Goal: Task Accomplishment & Management: Use online tool/utility

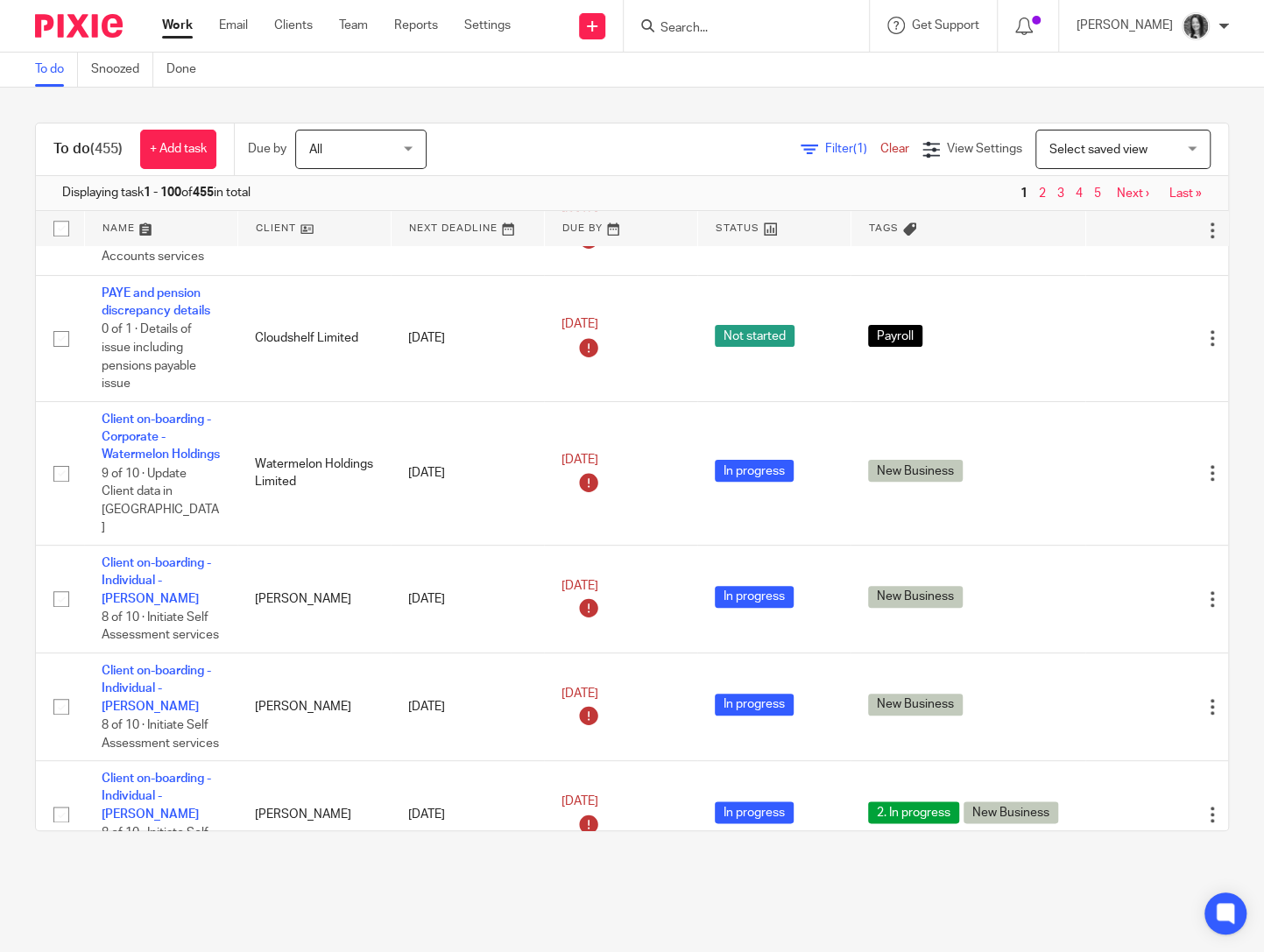
scroll to position [943, 0]
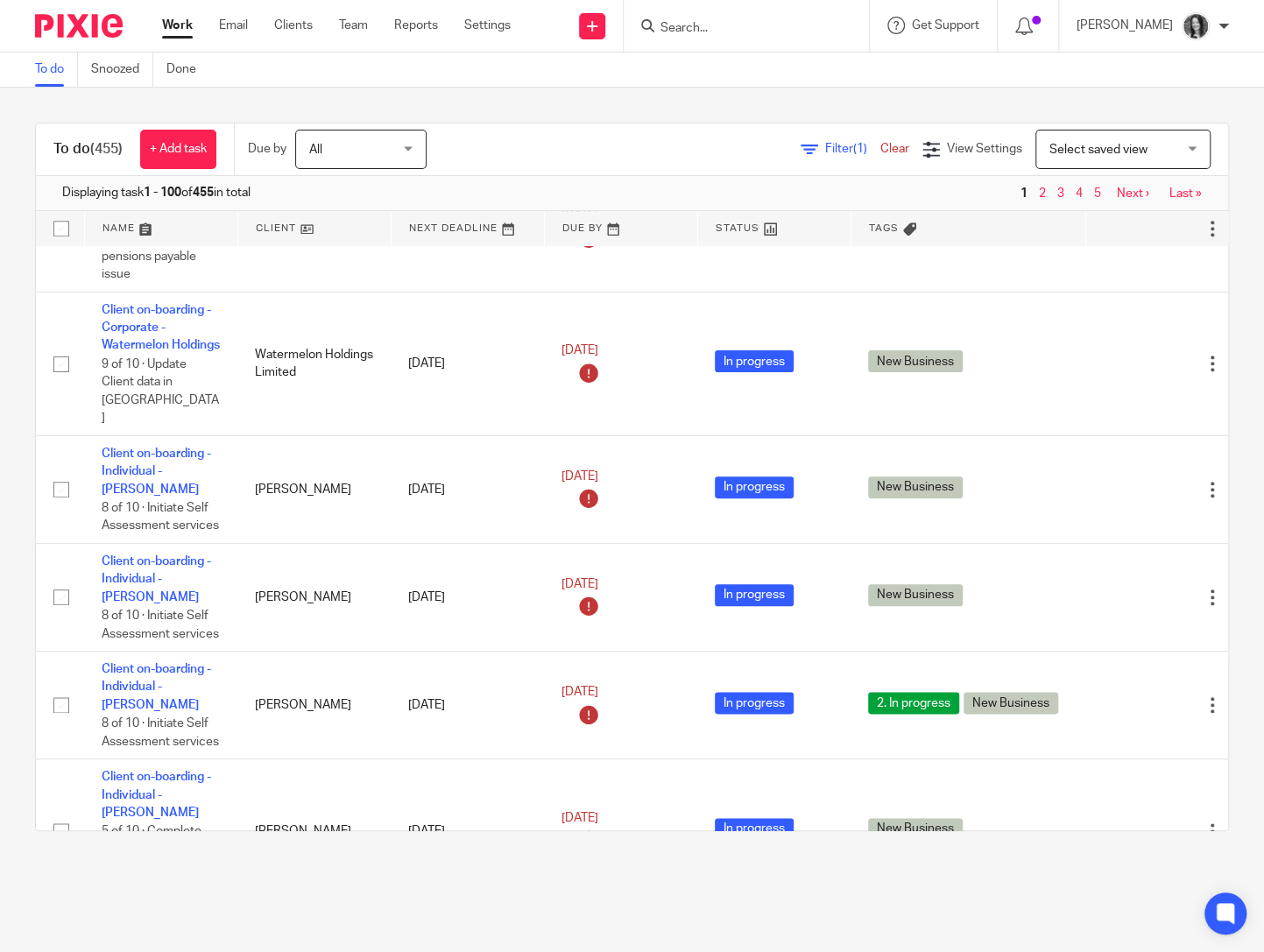
click at [853, 147] on span "(1)" at bounding box center [860, 149] width 14 height 13
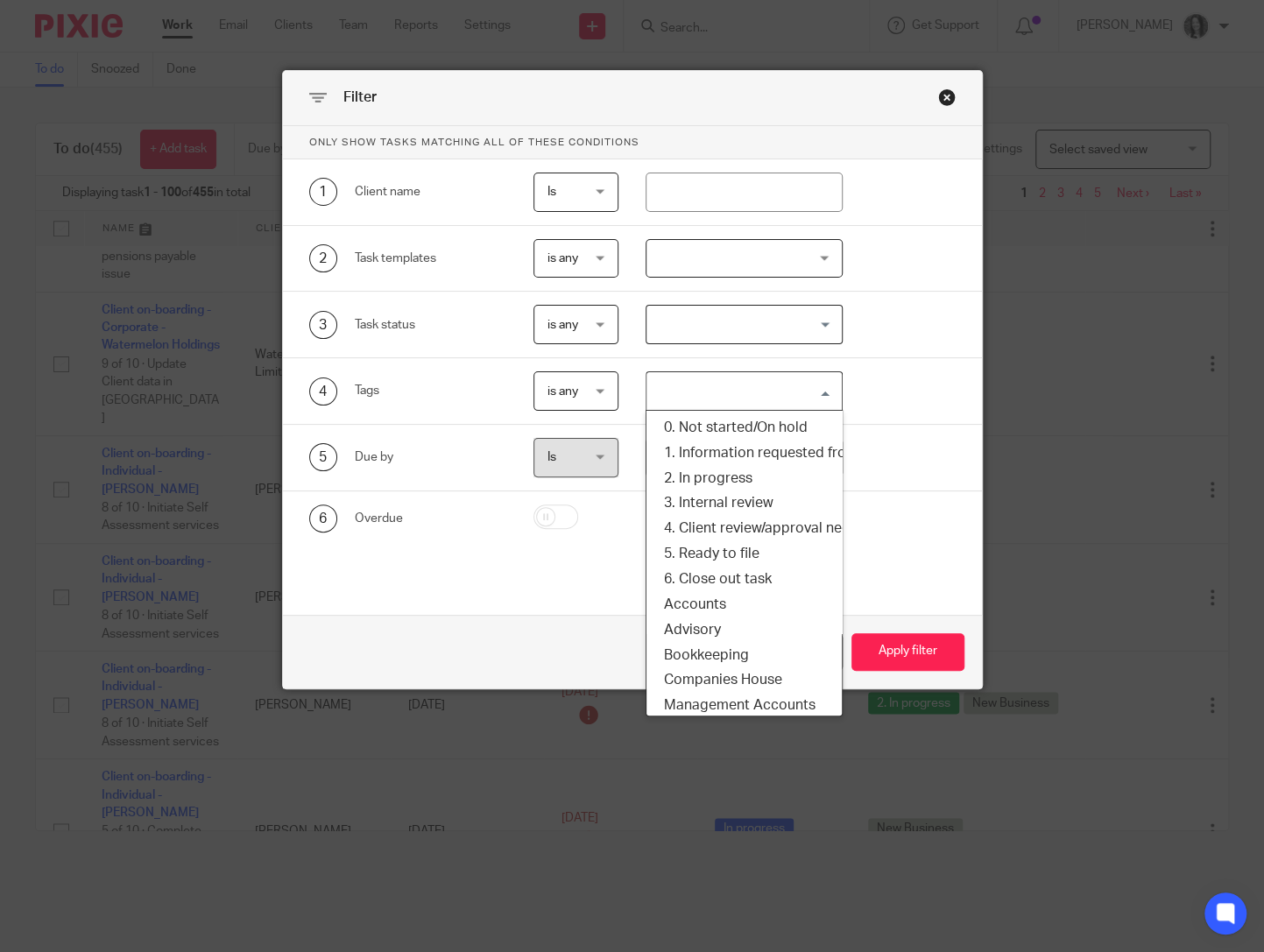
click at [677, 403] on input "Search for option" at bounding box center [740, 391] width 184 height 31
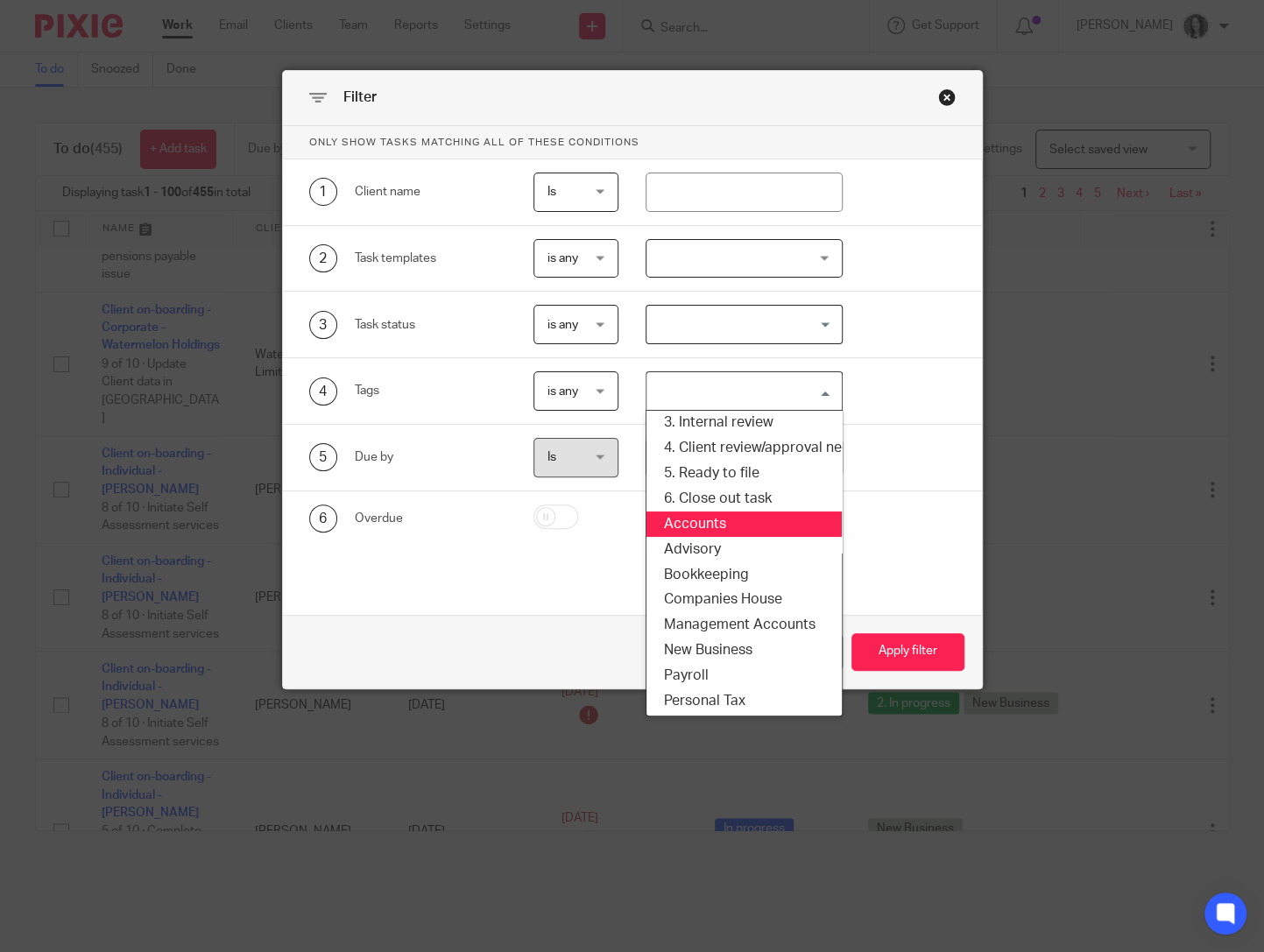
scroll to position [158, 0]
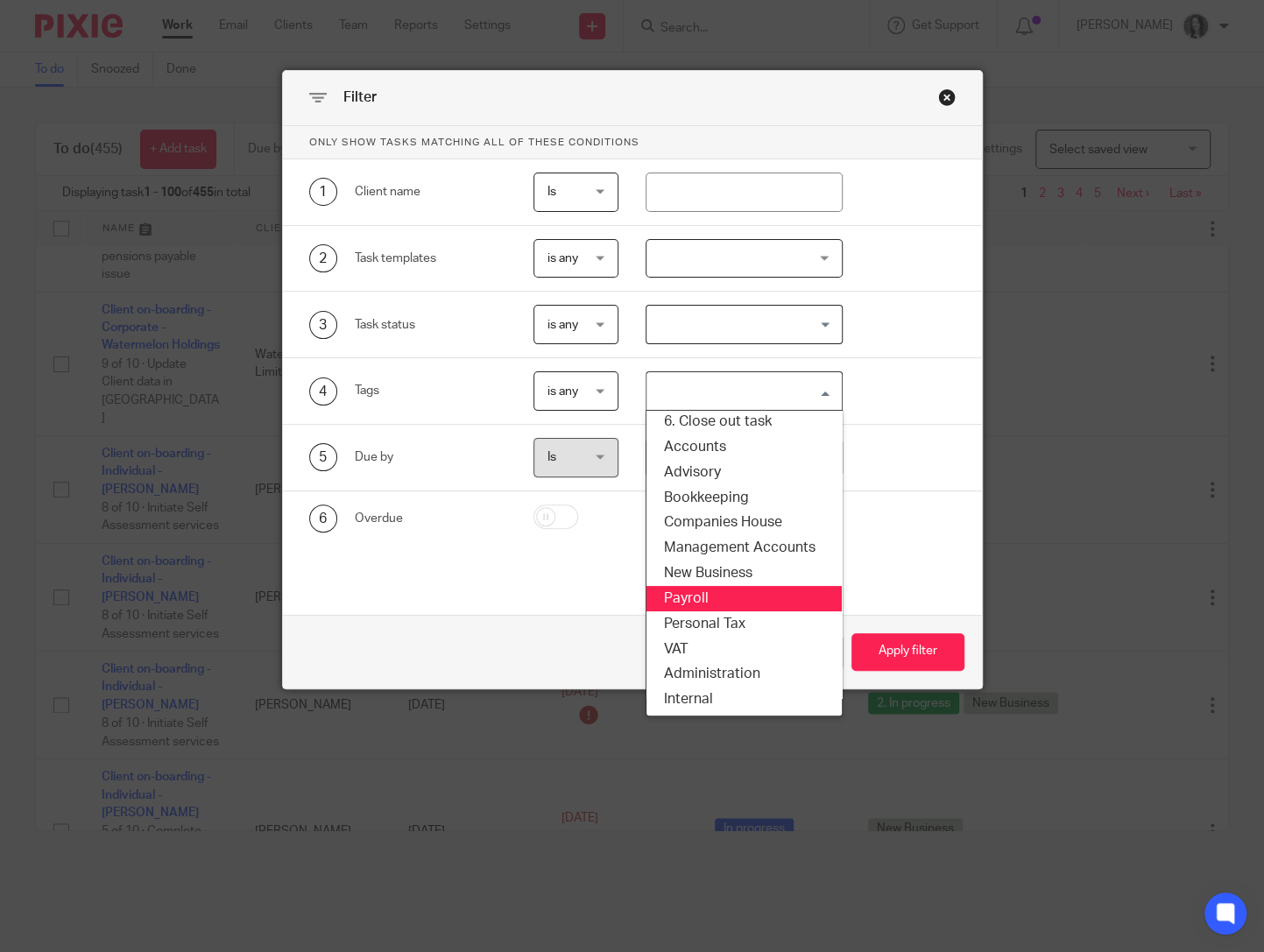
click at [726, 596] on li "Payroll" at bounding box center [743, 598] width 196 height 25
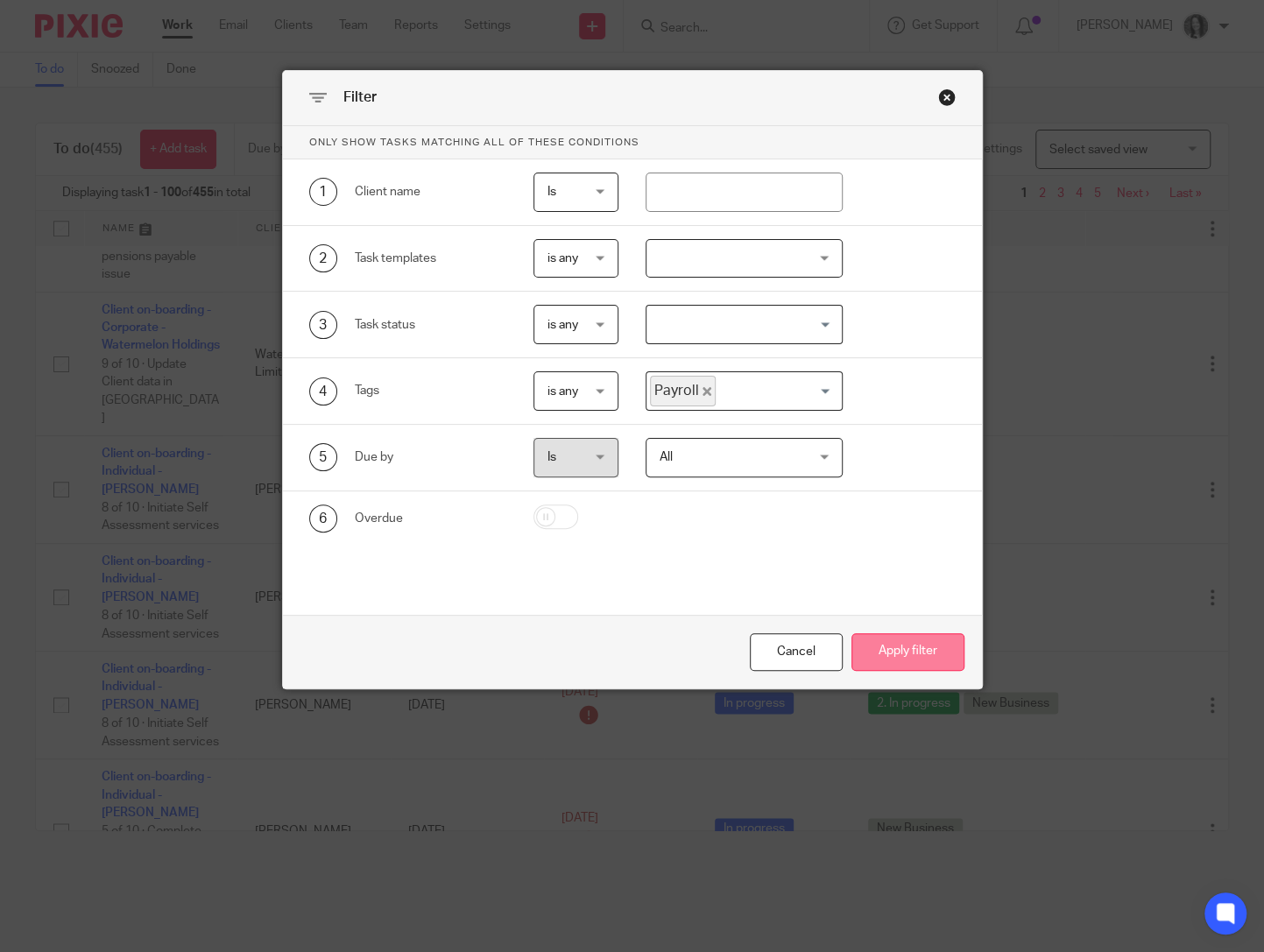
click at [940, 659] on button "Apply filter" at bounding box center [907, 652] width 113 height 38
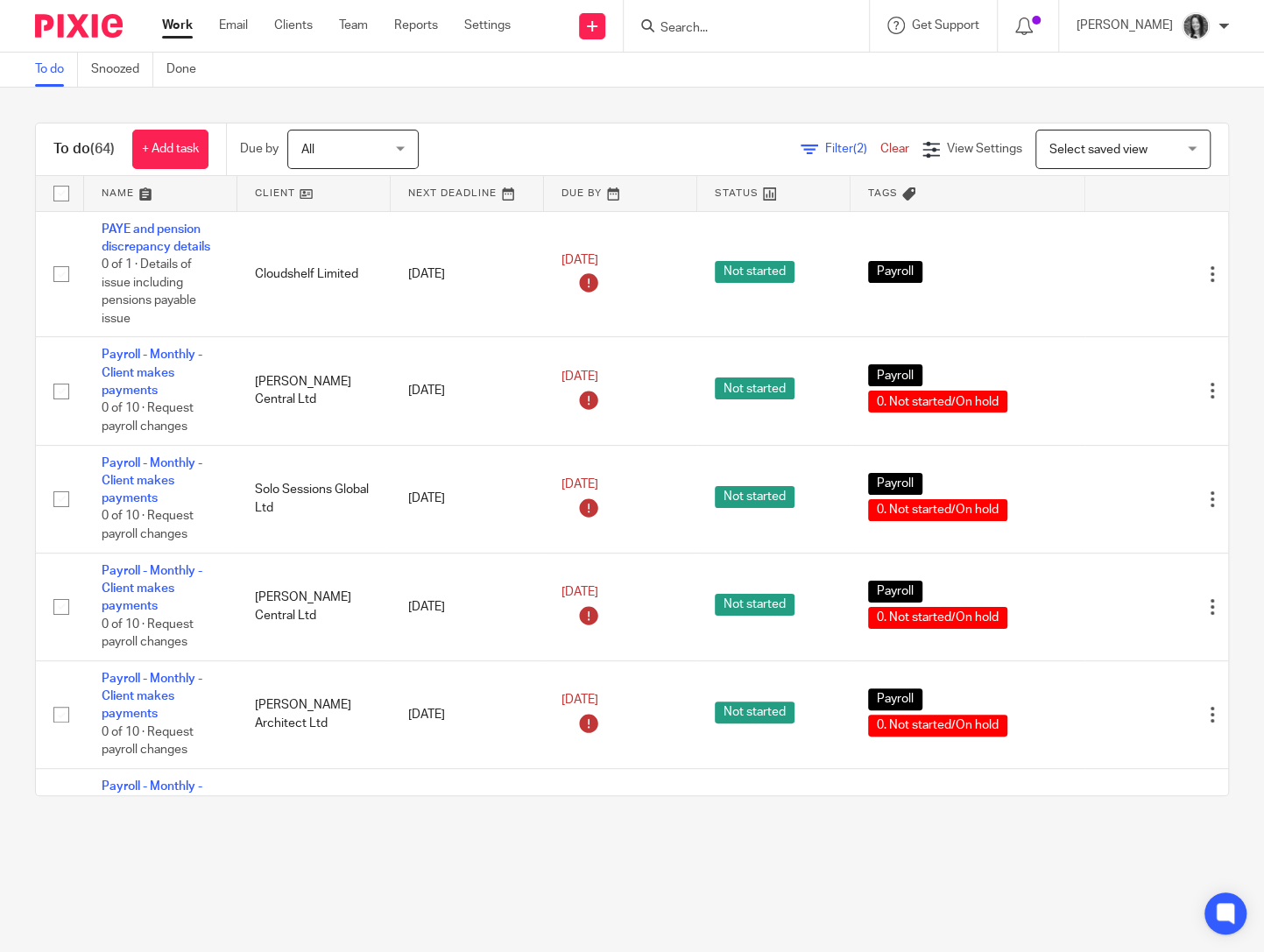
click at [283, 192] on link at bounding box center [314, 193] width 153 height 35
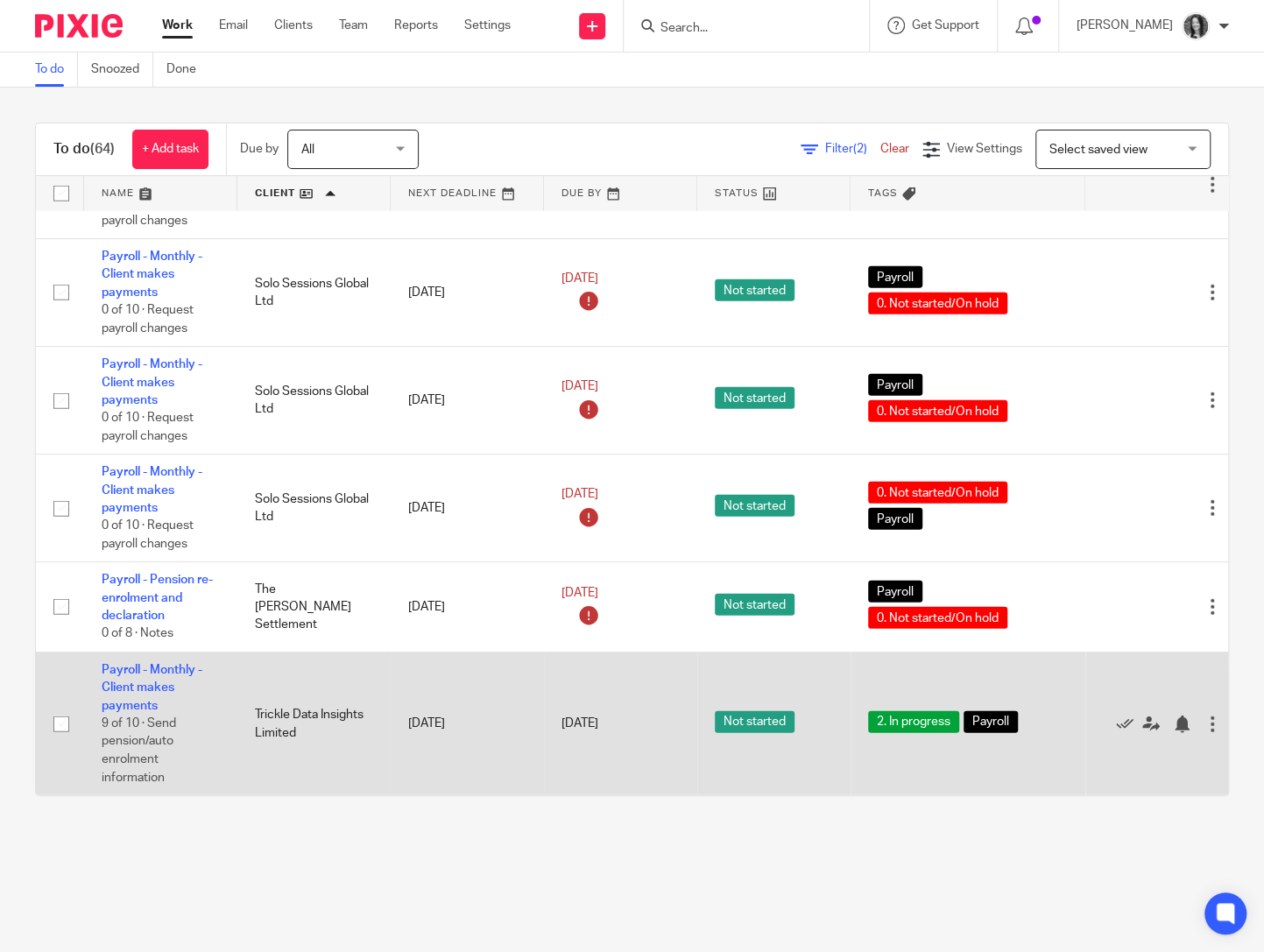
scroll to position [6490, 0]
click at [1127, 723] on icon at bounding box center [1124, 723] width 17 height 17
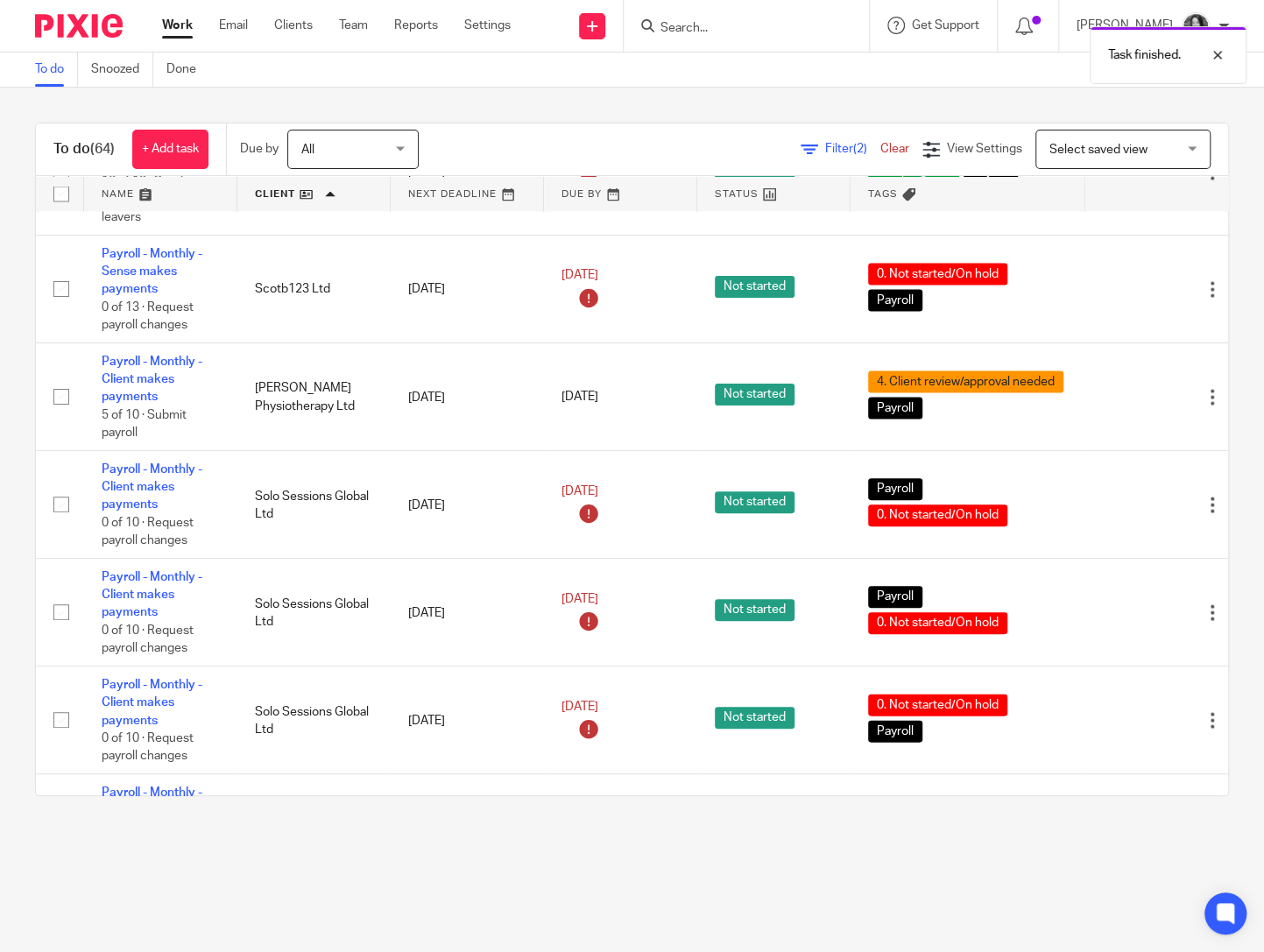
scroll to position [5704, 0]
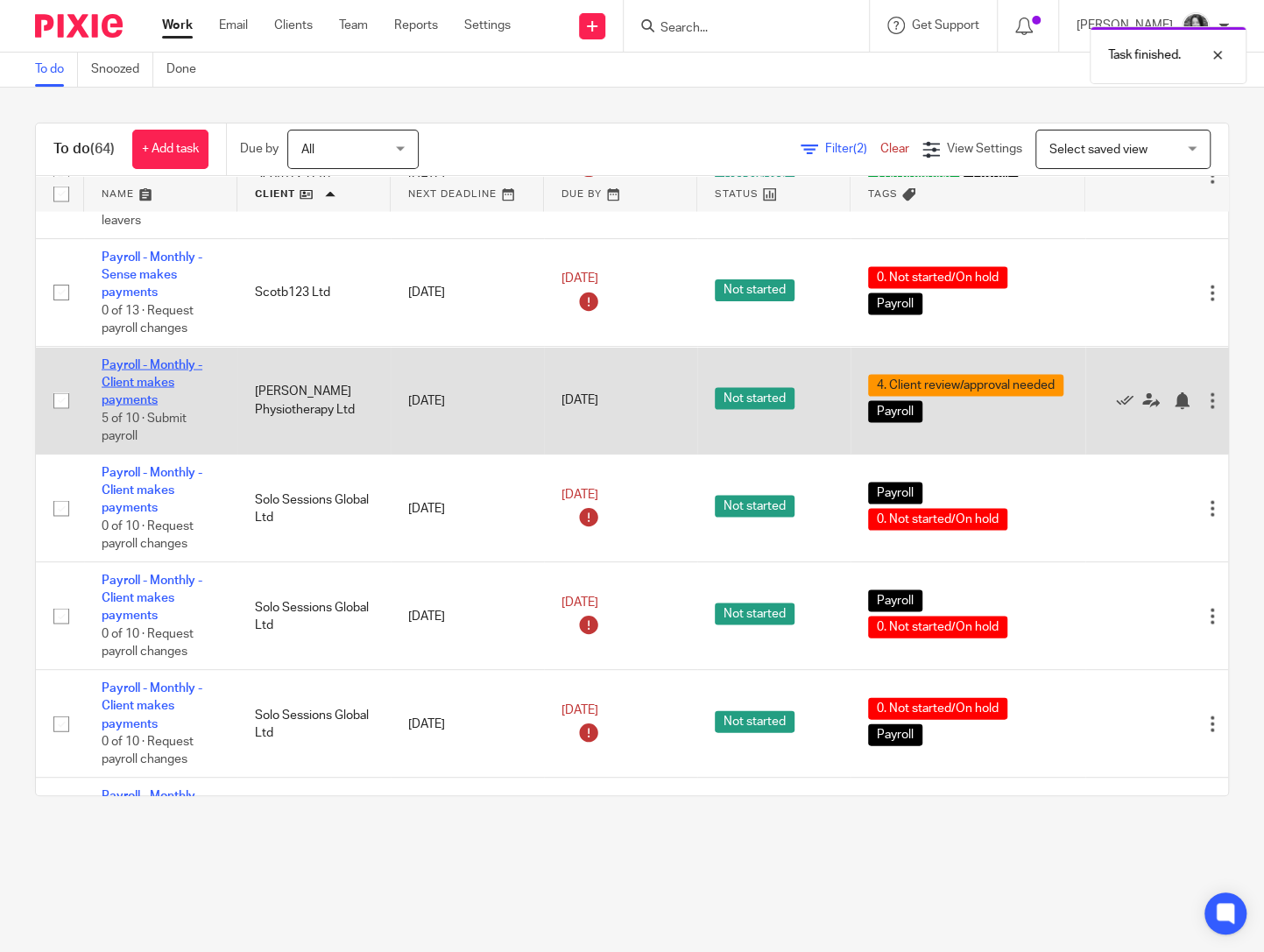
click at [141, 406] on link "Payroll - Monthly - Client makes payments" at bounding box center [152, 382] width 101 height 48
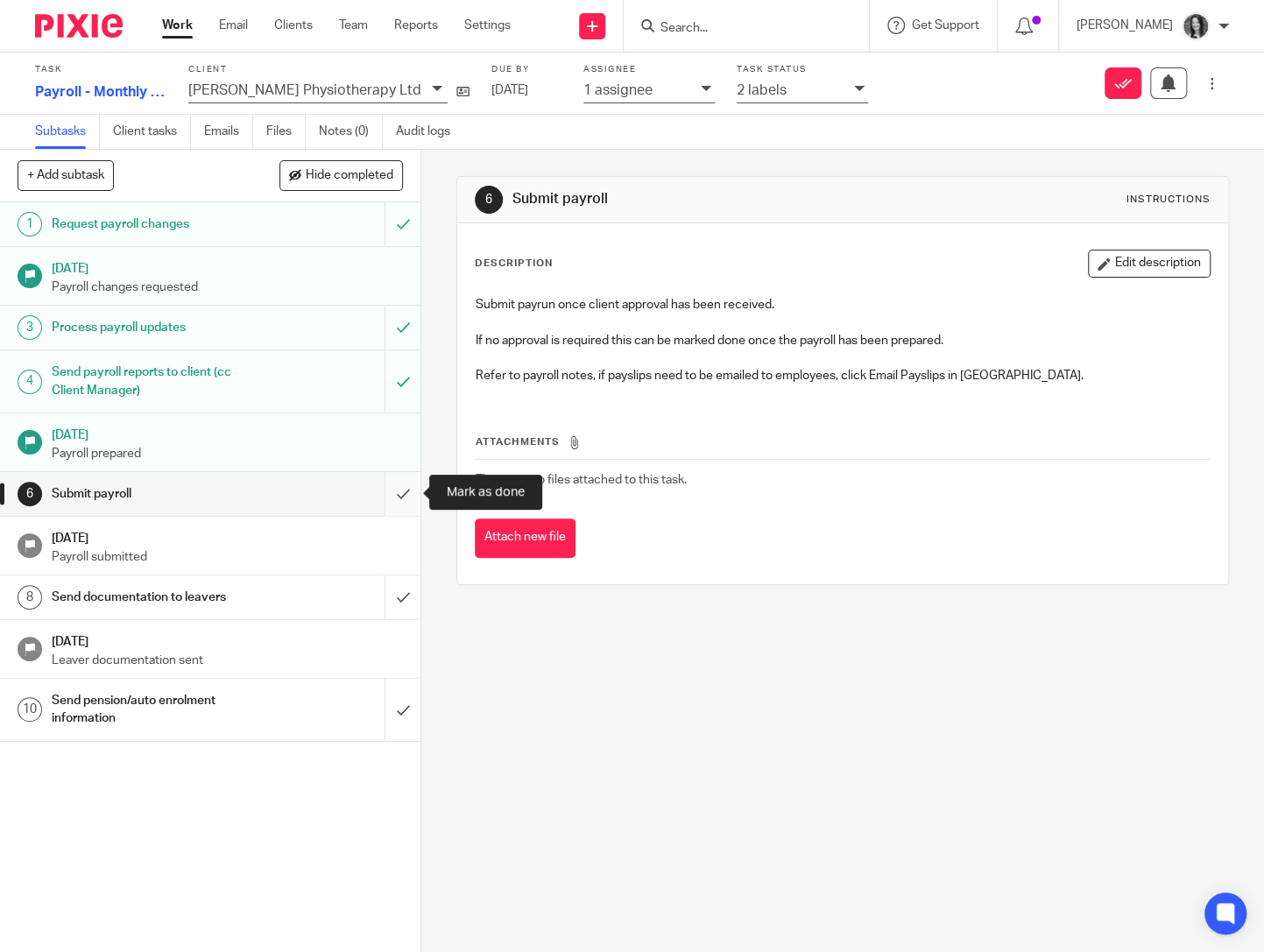
click at [405, 483] on input "submit" at bounding box center [210, 494] width 421 height 44
click at [408, 589] on input "submit" at bounding box center [210, 597] width 421 height 44
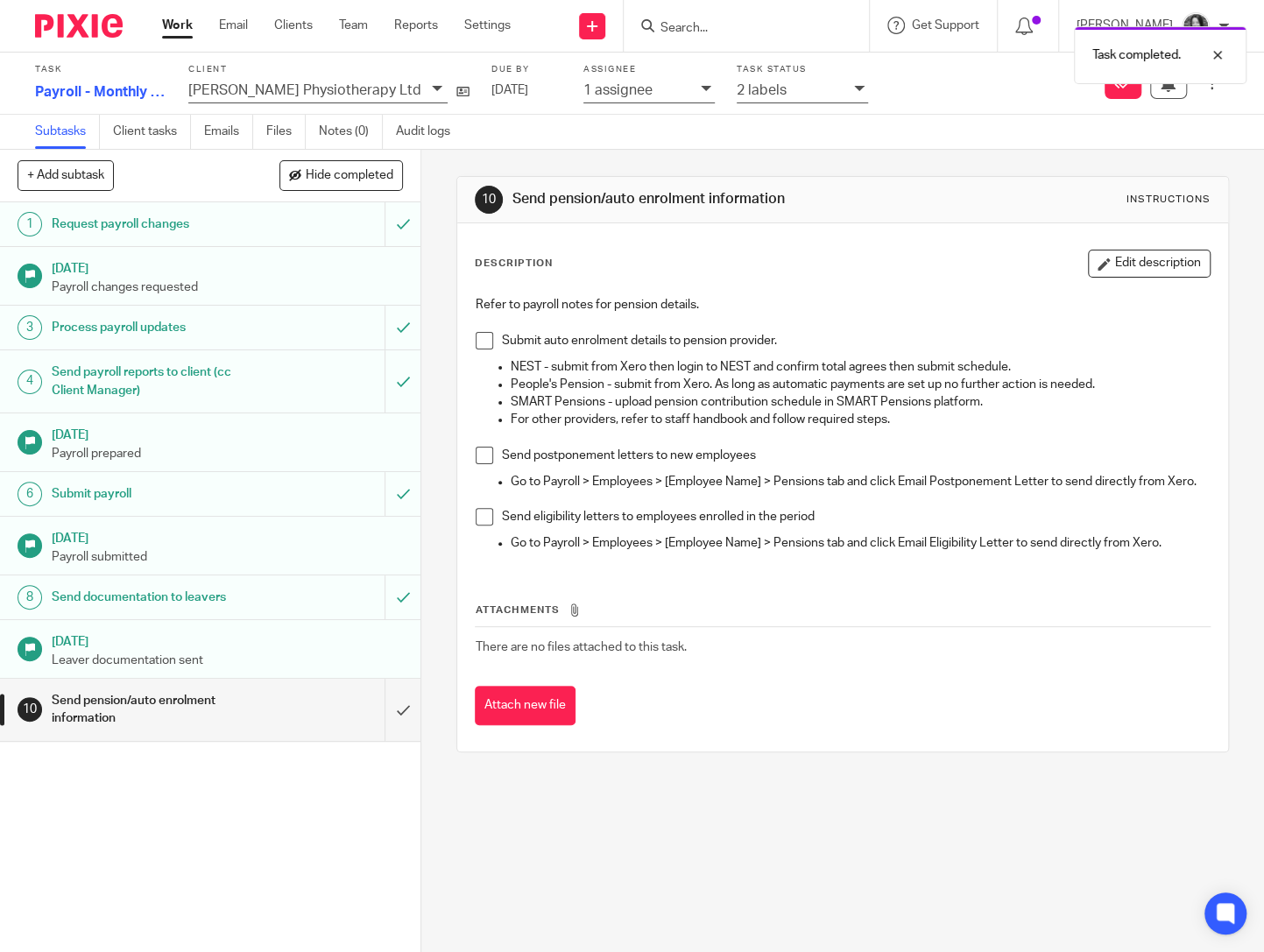
click at [800, 95] on div "2 labels" at bounding box center [791, 89] width 109 height 20
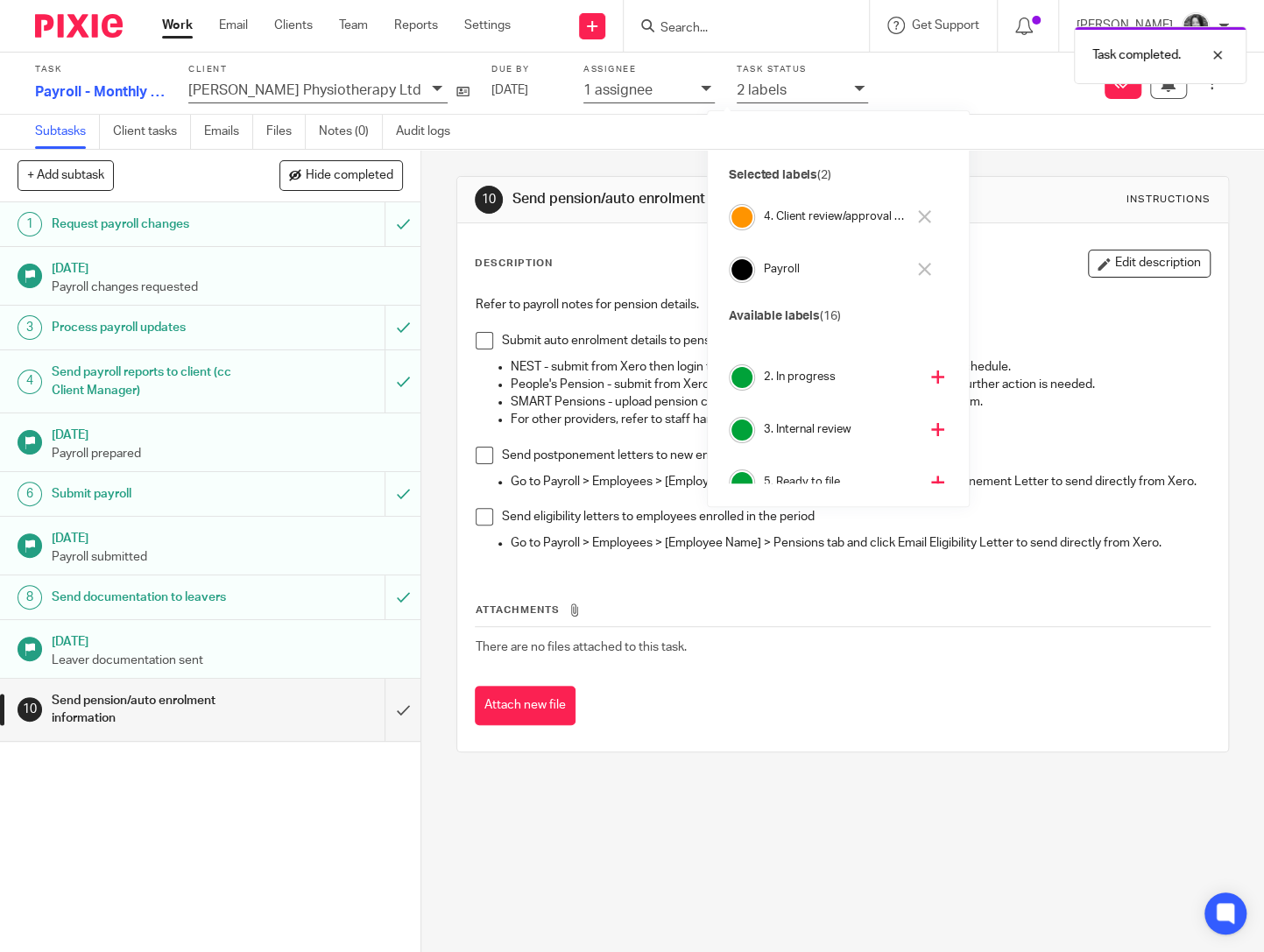
scroll to position [76, 0]
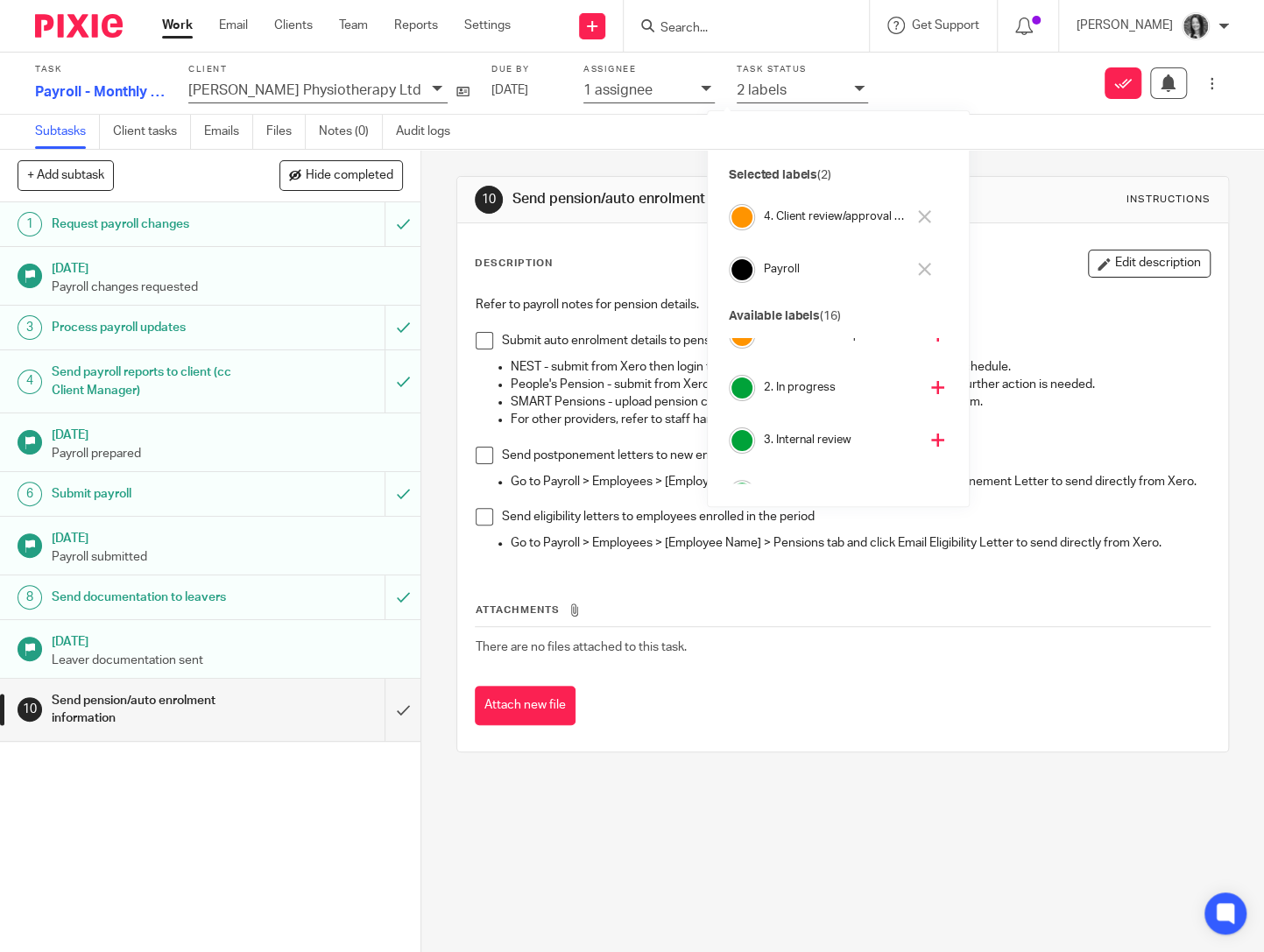
click at [798, 385] on h4 "2. In progress" at bounding box center [841, 387] width 154 height 16
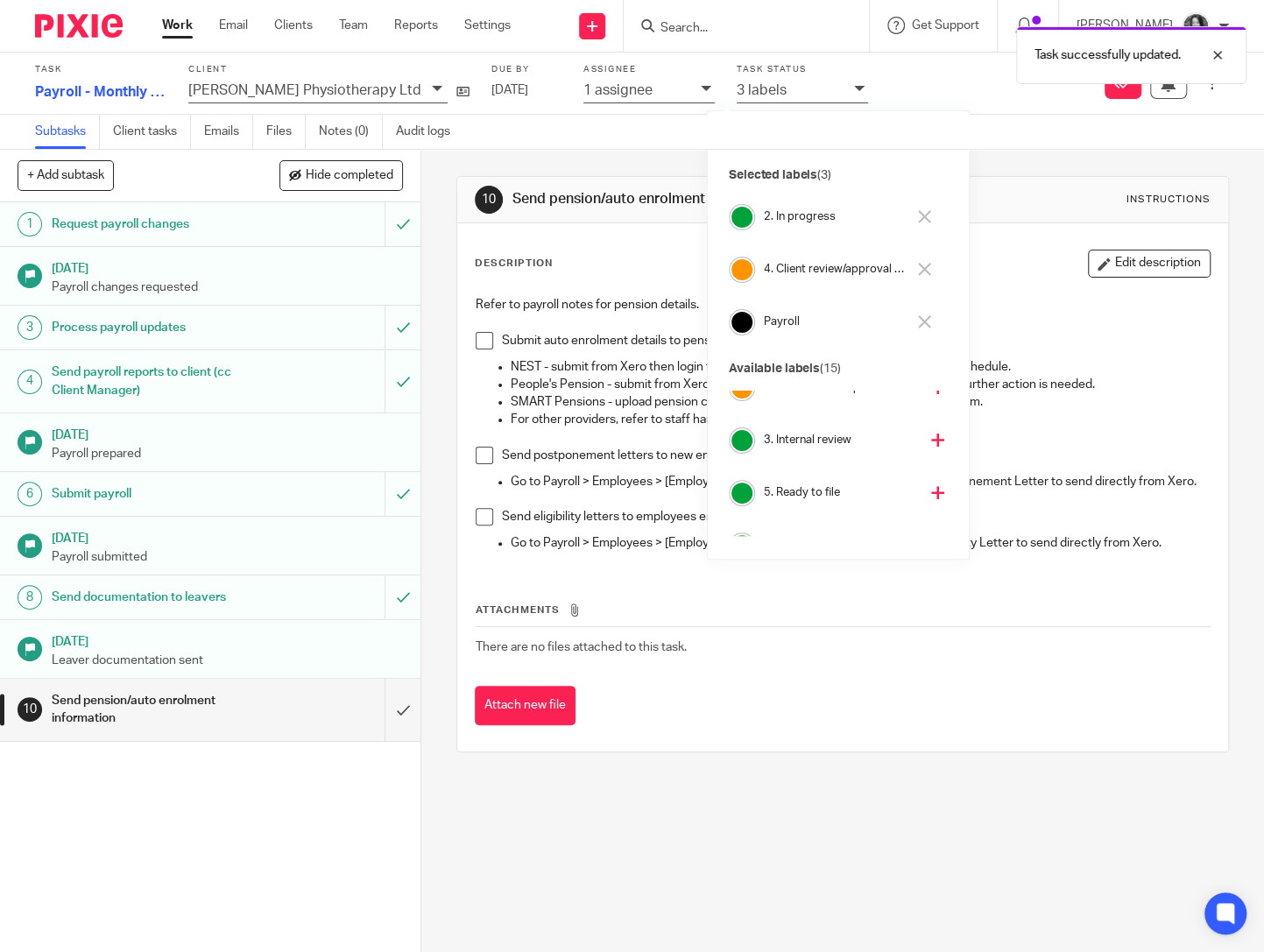
click at [803, 269] on h4 "4. Client review/approval needed" at bounding box center [834, 269] width 141 height 16
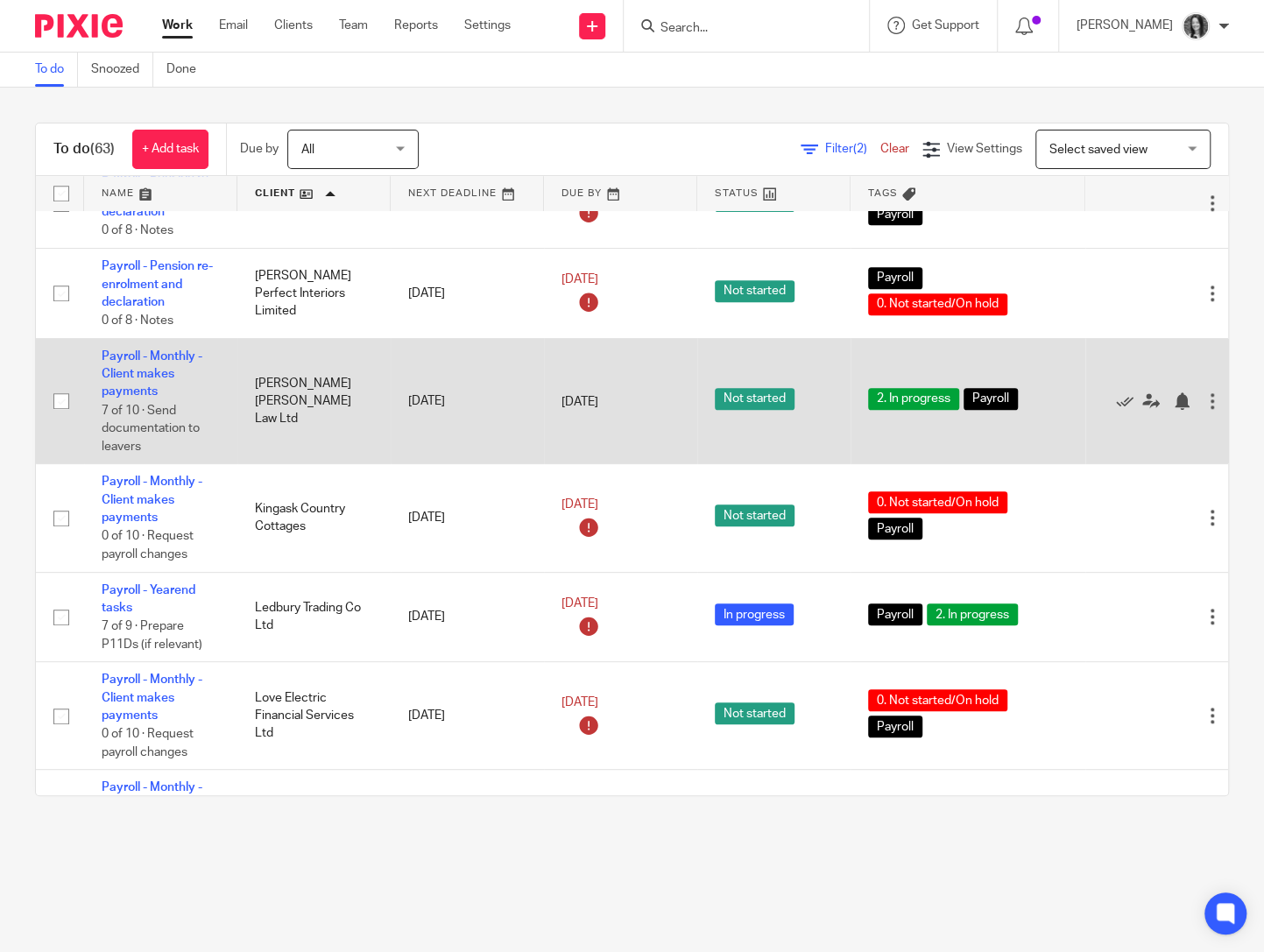
scroll to position [4602, 0]
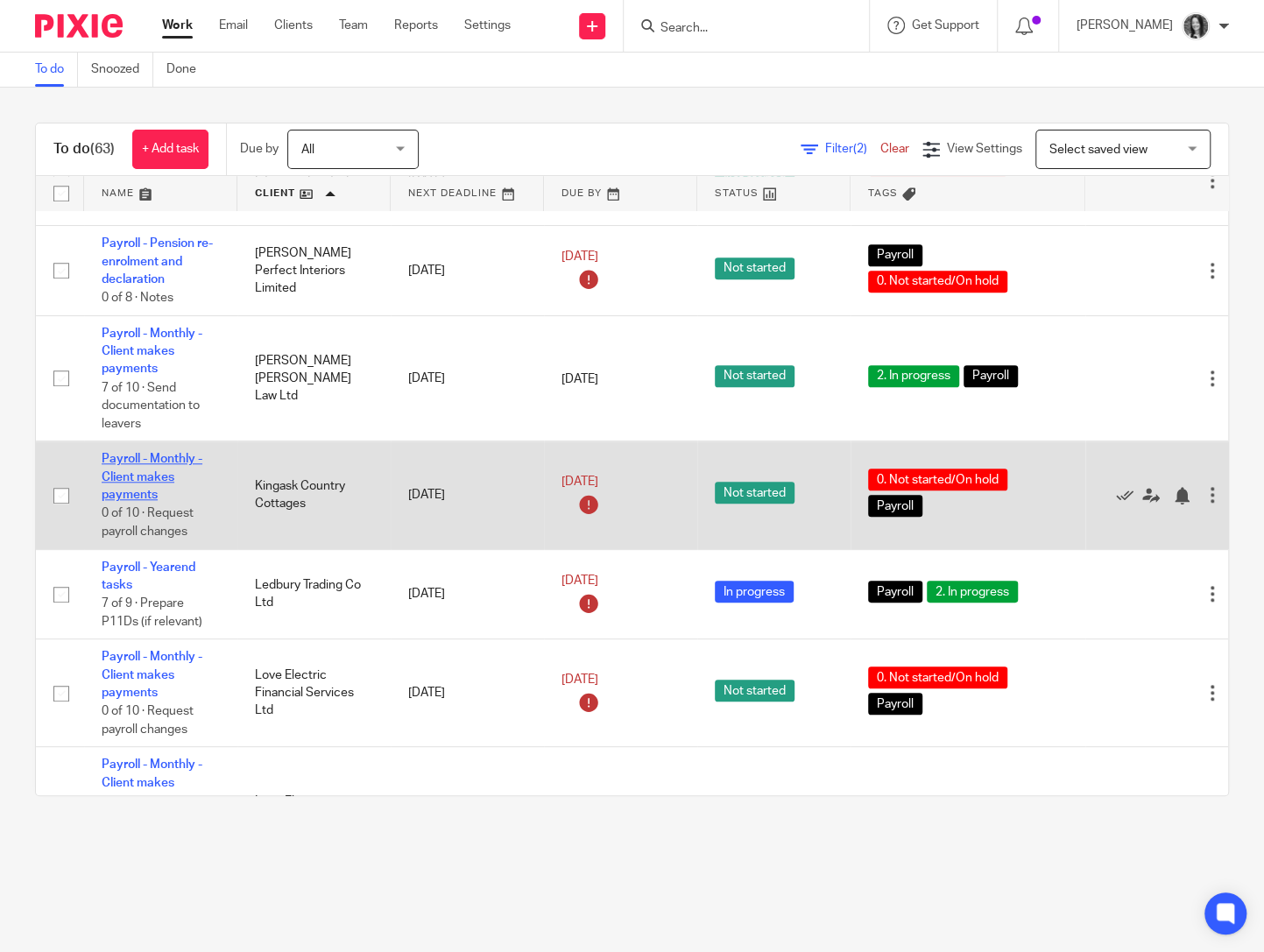
click at [150, 501] on link "Payroll - Monthly - Client makes payments" at bounding box center [152, 476] width 101 height 48
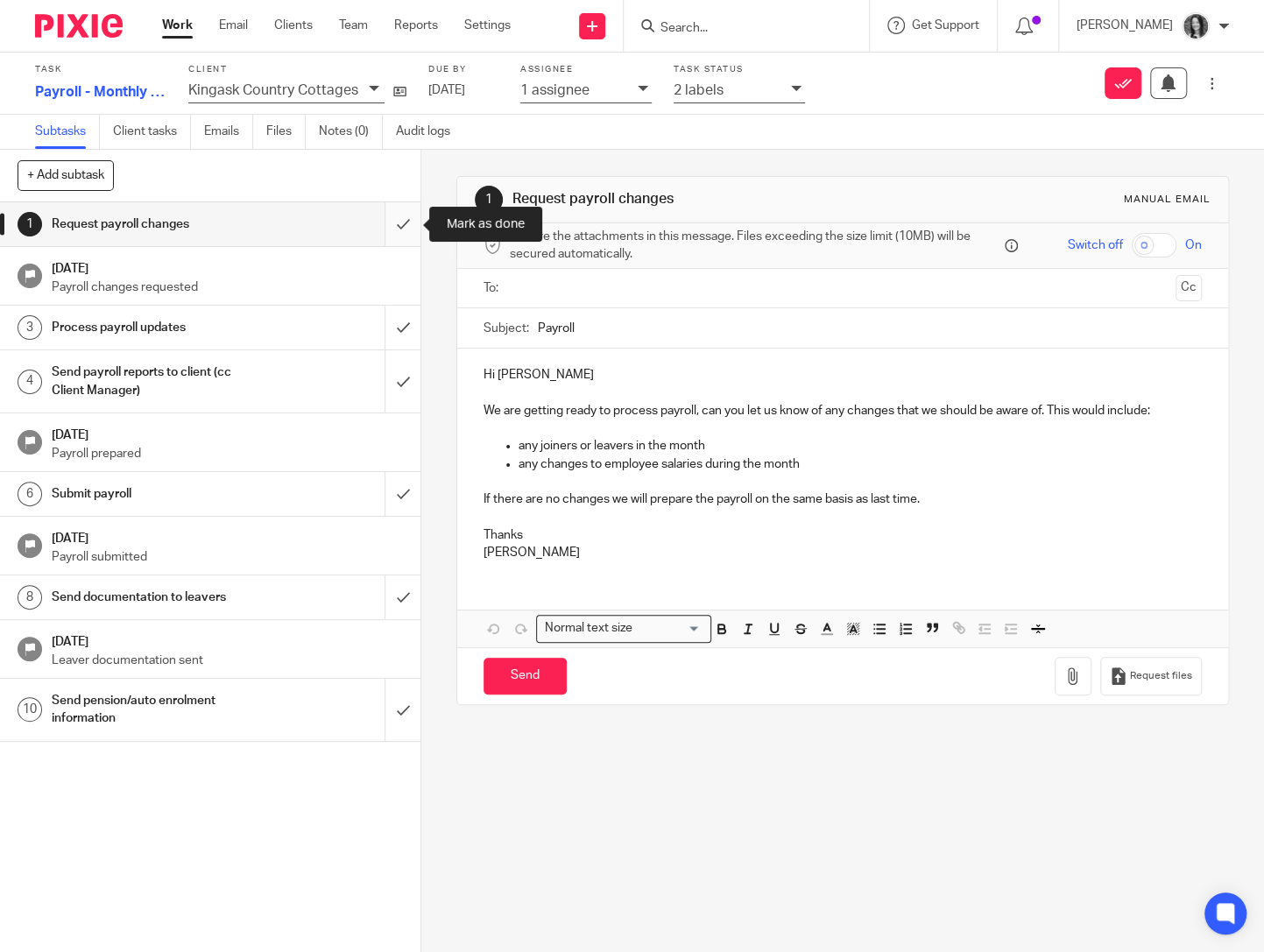
click at [406, 231] on input "submit" at bounding box center [210, 224] width 421 height 44
click at [405, 331] on input "submit" at bounding box center [210, 327] width 421 height 44
click at [405, 378] on input "submit" at bounding box center [210, 381] width 421 height 62
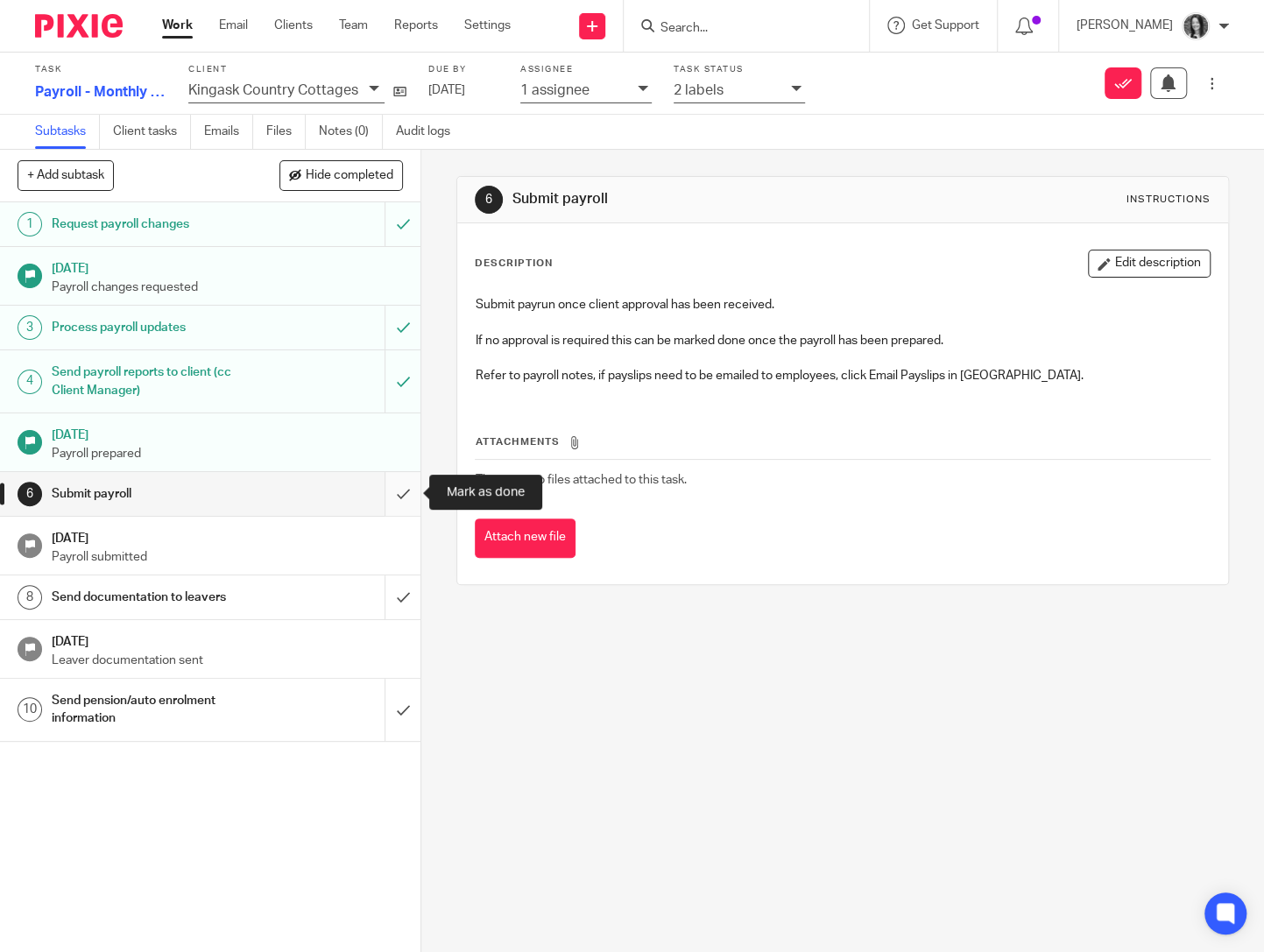
click at [400, 487] on input "submit" at bounding box center [210, 494] width 421 height 44
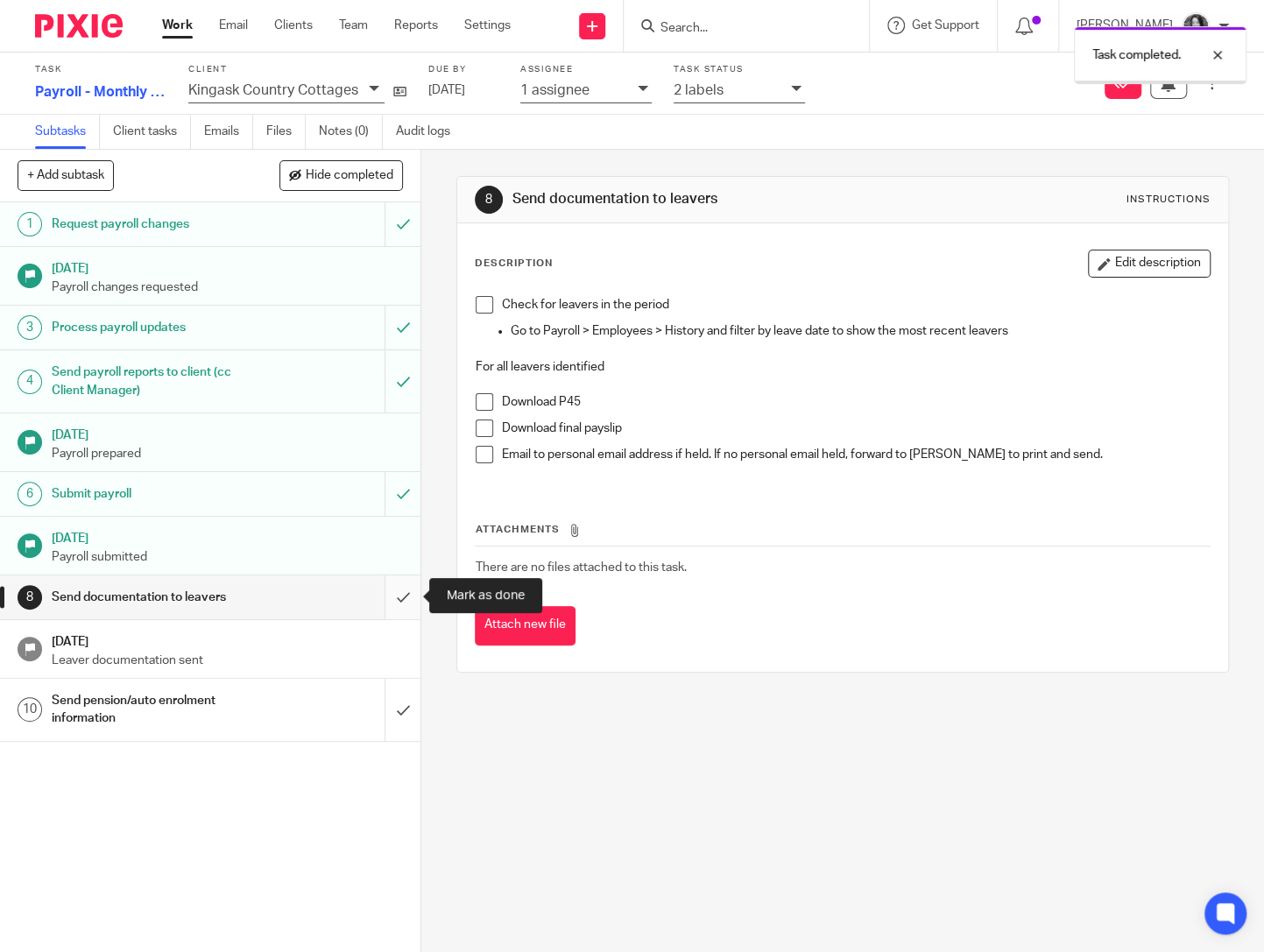
click at [409, 603] on input "submit" at bounding box center [210, 597] width 421 height 44
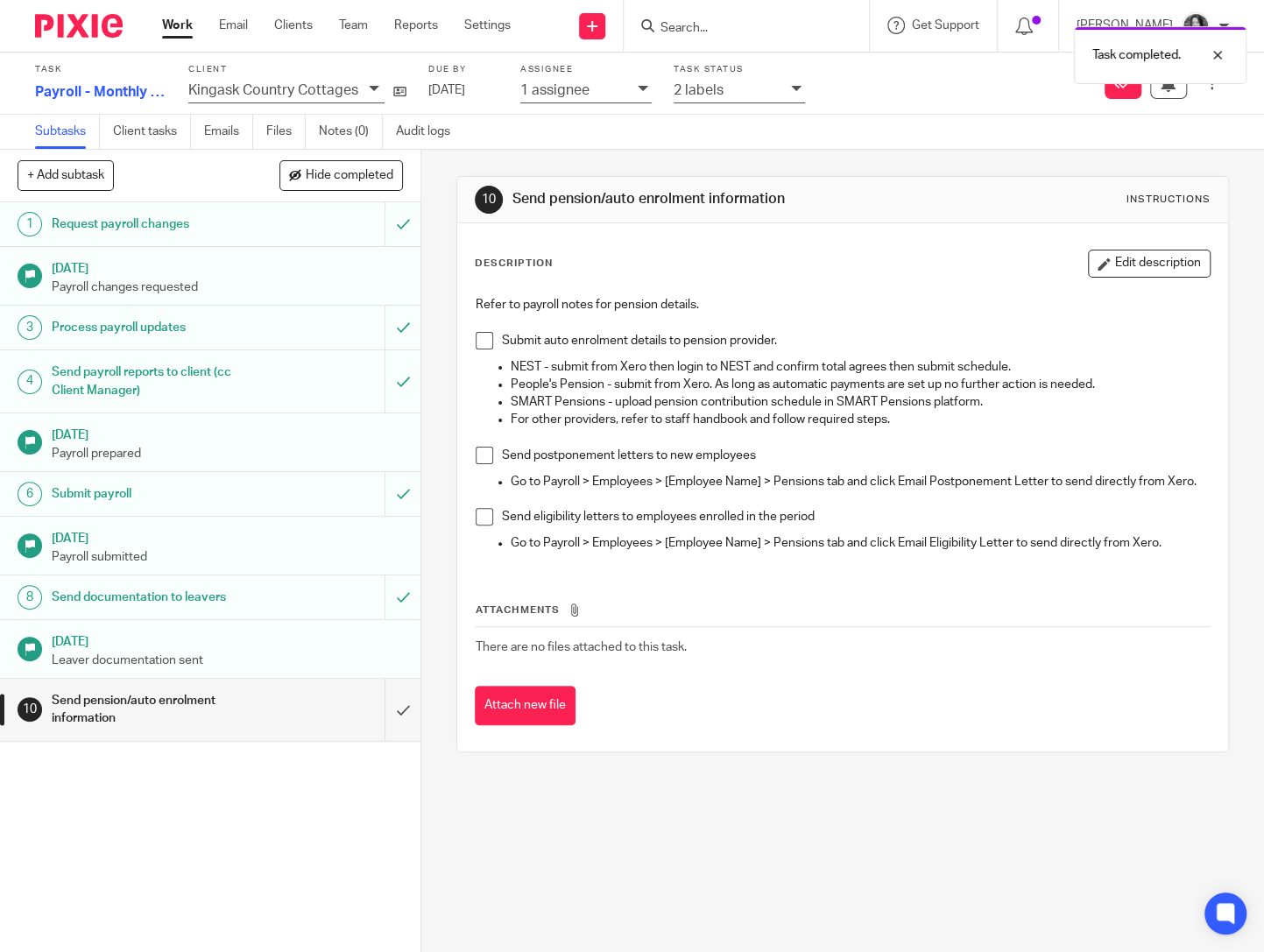
click at [735, 89] on div "2 labels" at bounding box center [728, 89] width 109 height 20
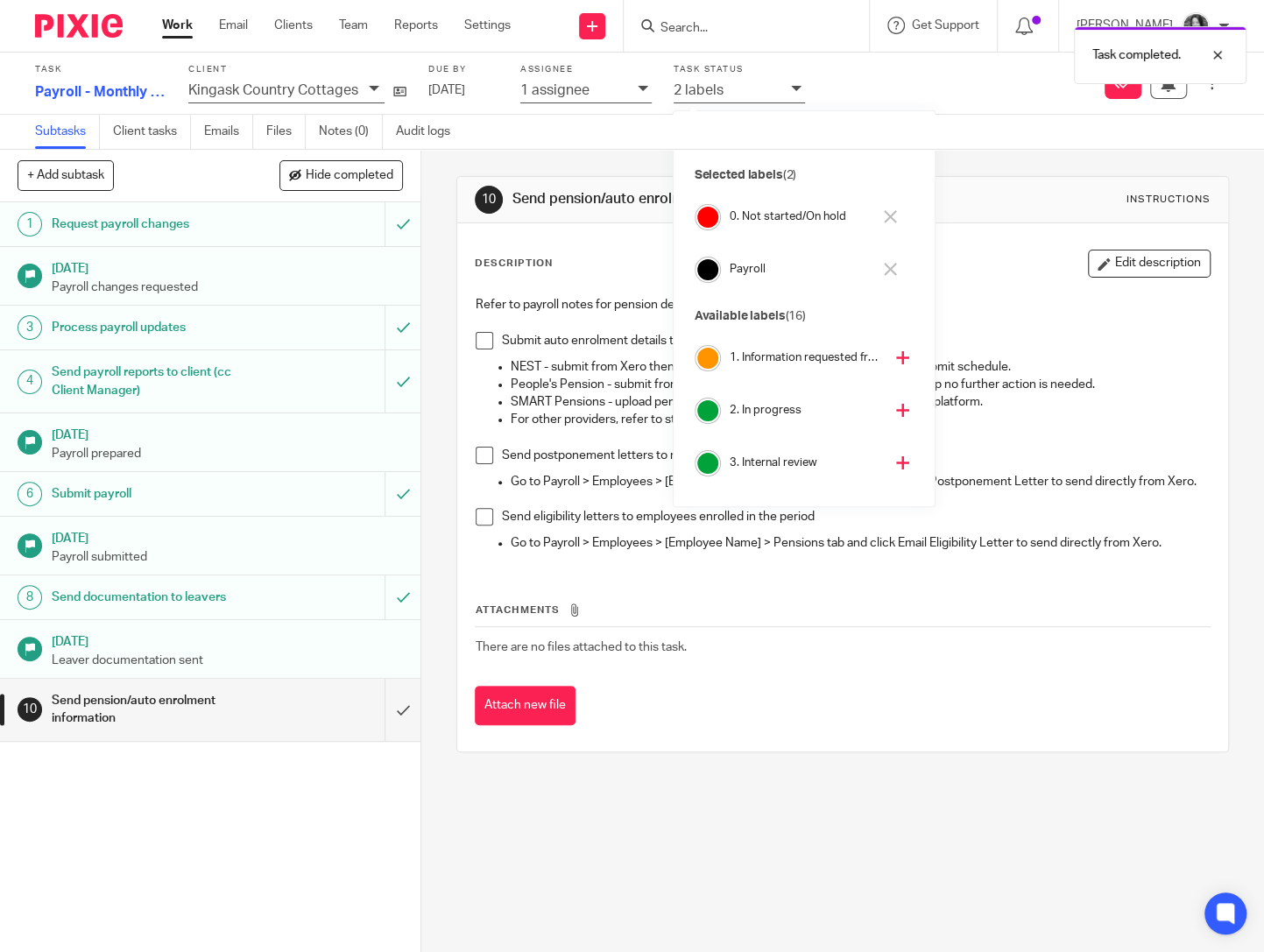
click at [761, 408] on h4 "2. In progress" at bounding box center [806, 410] width 154 height 16
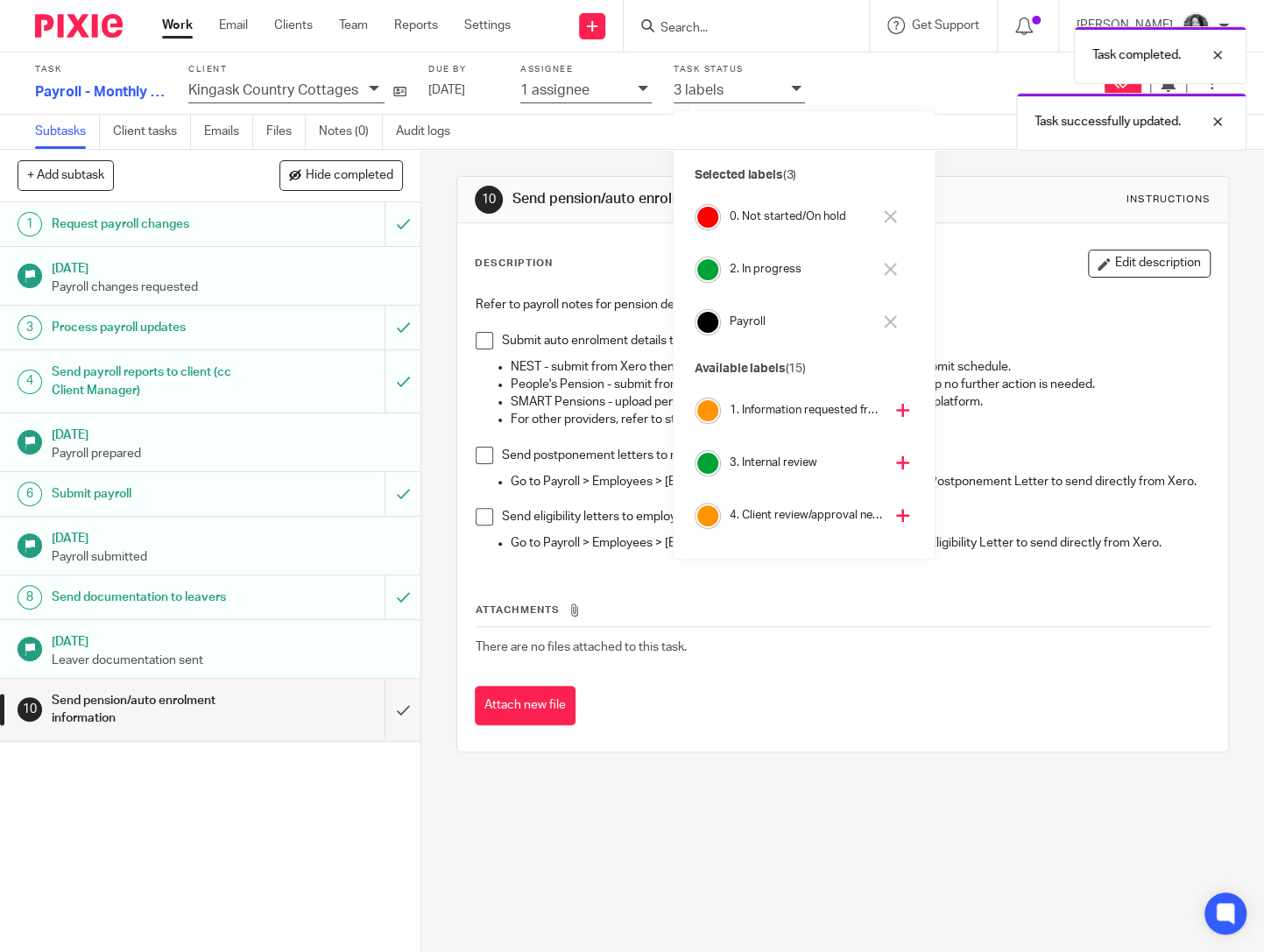
click at [765, 216] on h4 "0. Not started/On hold" at bounding box center [800, 216] width 141 height 16
